Goal: Task Accomplishment & Management: Manage account settings

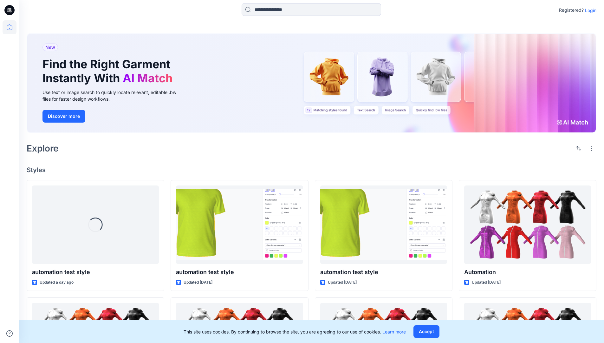
click at [590, 10] on p "Login" at bounding box center [590, 10] width 11 height 7
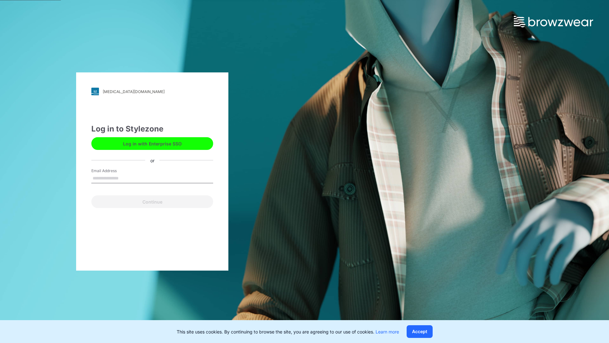
click at [125, 178] on input "Email Address" at bounding box center [152, 179] width 122 height 10
type input "**********"
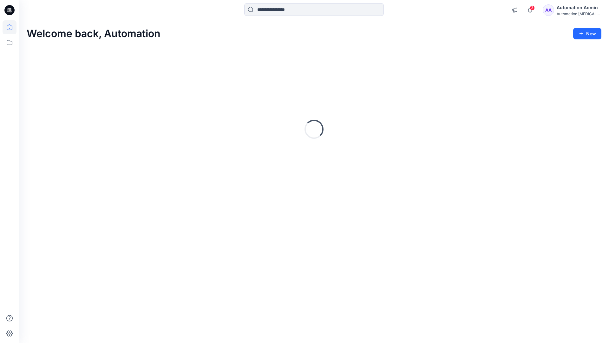
click at [12, 27] on icon at bounding box center [10, 27] width 6 height 6
click at [576, 9] on div "Automation Admin" at bounding box center [579, 8] width 44 height 8
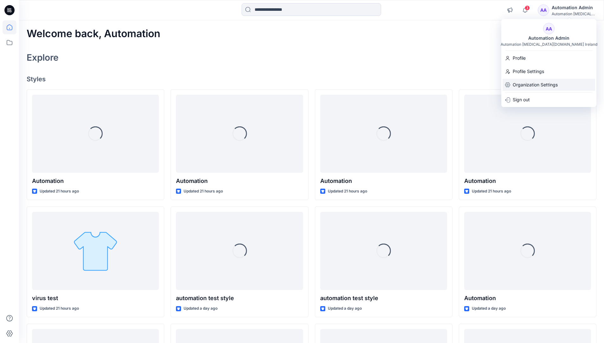
click at [539, 82] on p "Organization Settings" at bounding box center [535, 85] width 45 height 12
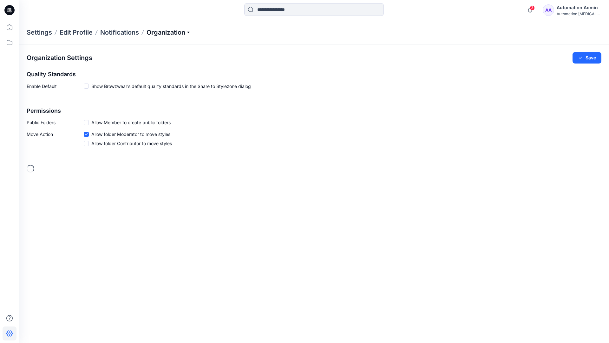
click at [190, 32] on p "Organization" at bounding box center [169, 32] width 44 height 9
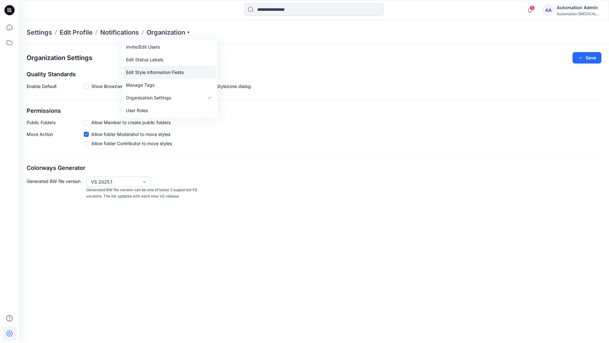
click at [167, 71] on link "Edit Style Information Fields" at bounding box center [169, 72] width 93 height 13
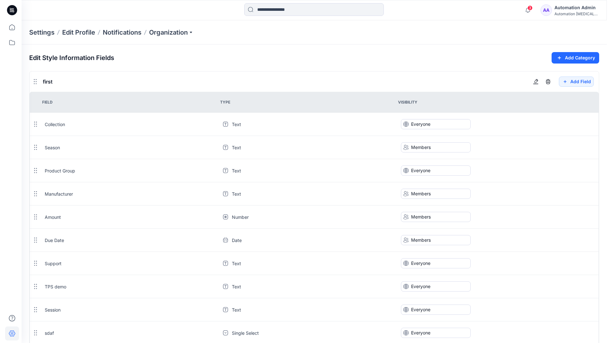
scroll to position [571, 0]
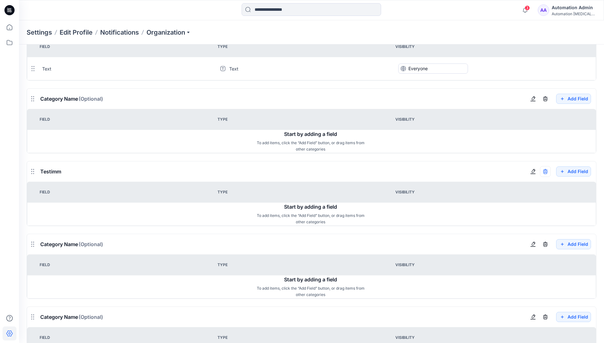
click at [545, 171] on icon "button" at bounding box center [545, 171] width 5 height 5
click at [570, 6] on div "Automation Admin" at bounding box center [574, 8] width 44 height 8
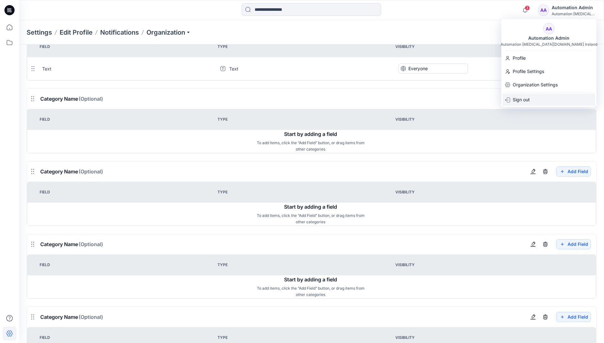
click at [524, 99] on p "Sign out" at bounding box center [521, 100] width 17 height 12
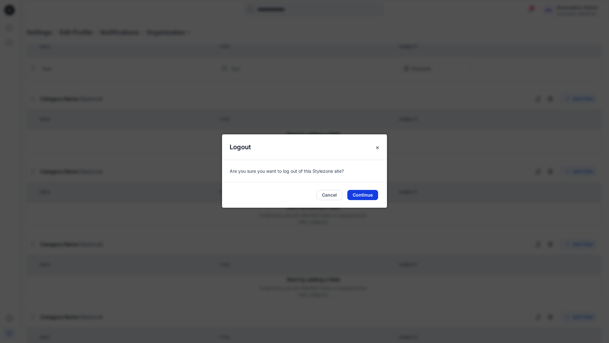
click at [370, 195] on button "Continue" at bounding box center [362, 195] width 31 height 10
